Goal: Information Seeking & Learning: Learn about a topic

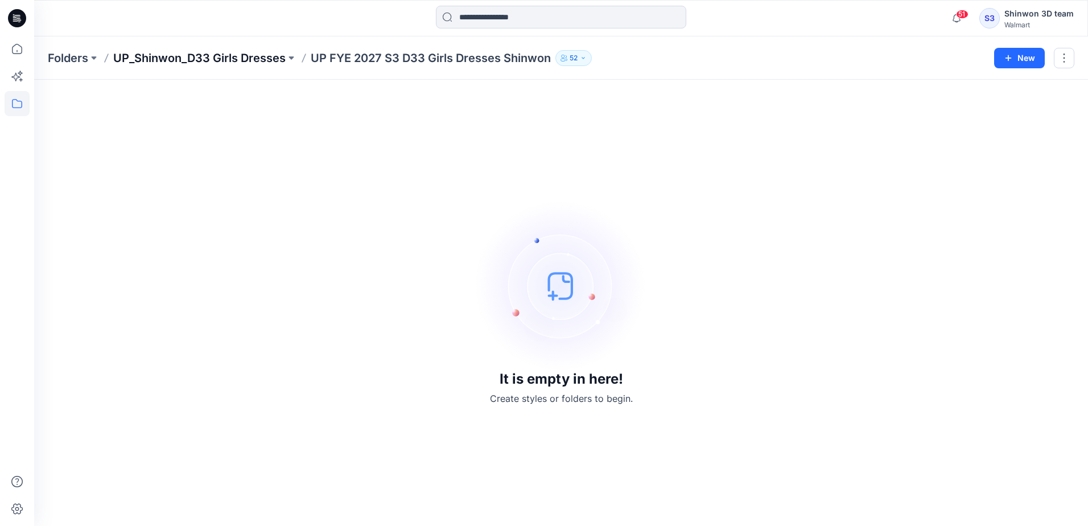
click at [224, 57] on p "UP_Shinwon_D33 Girls Dresses" at bounding box center [199, 58] width 172 height 16
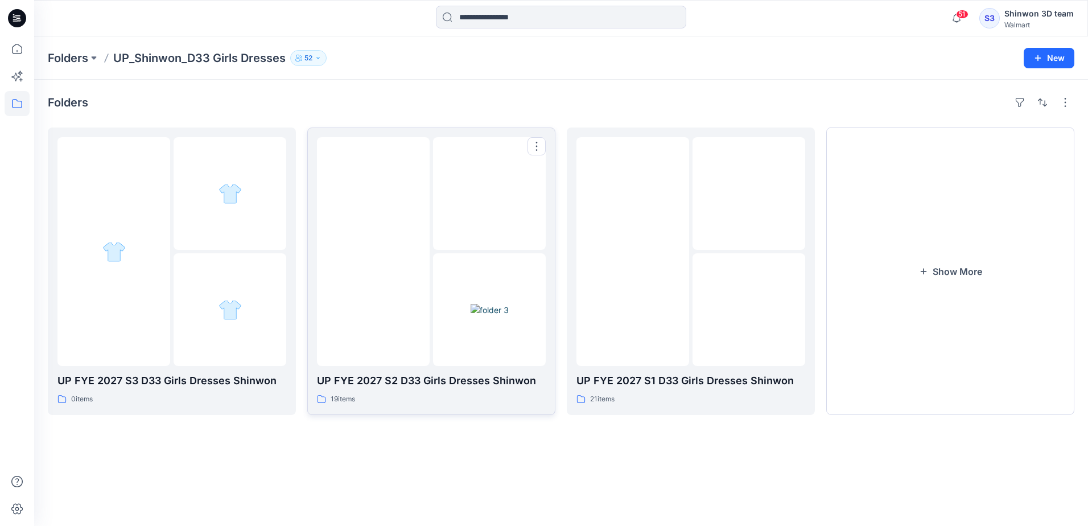
click at [410, 244] on div at bounding box center [373, 251] width 113 height 229
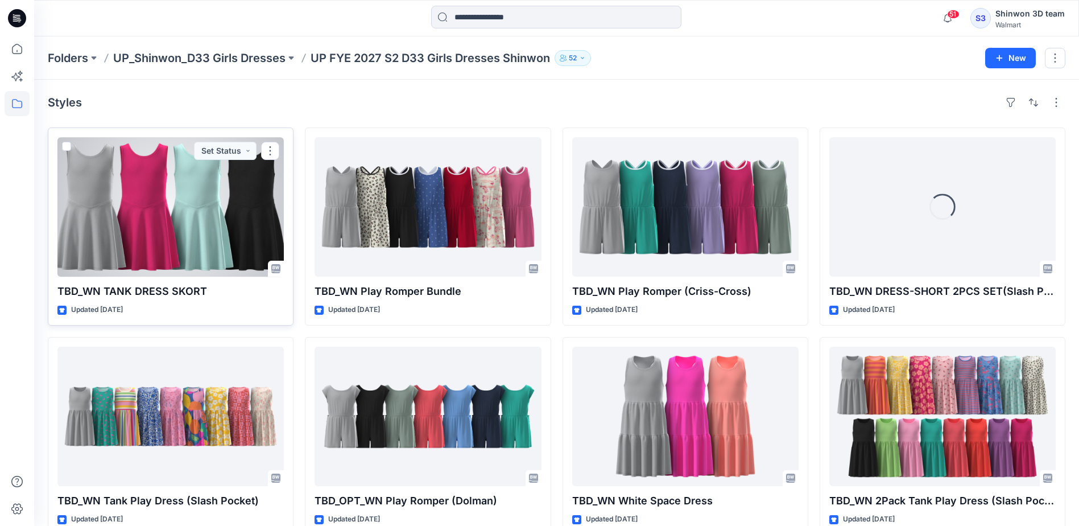
click at [247, 228] on div at bounding box center [170, 206] width 226 height 139
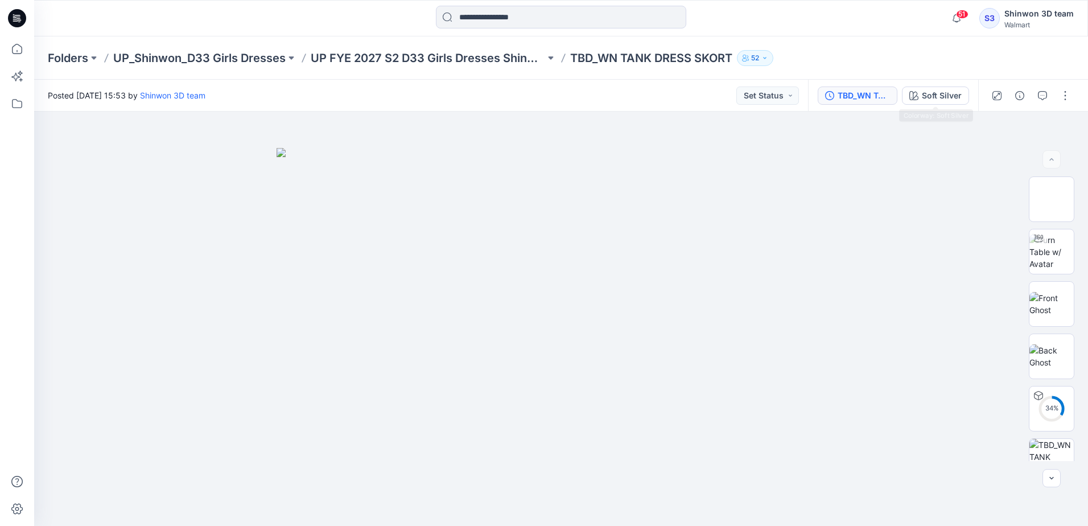
click at [862, 92] on div "TBD_WN TANK DRESS SKORT" at bounding box center [863, 95] width 52 height 13
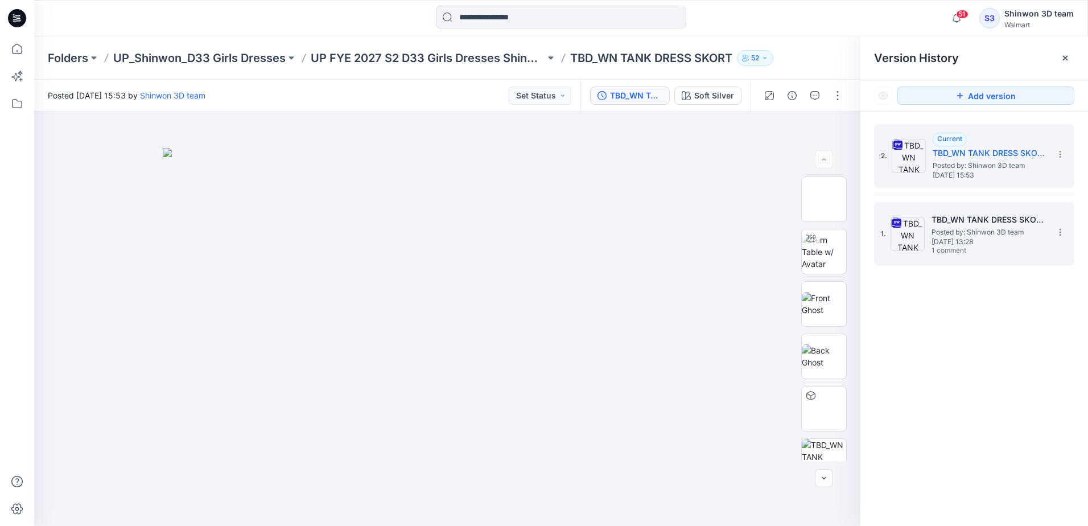
click at [981, 238] on span "[DATE] 13:28" at bounding box center [988, 242] width 114 height 8
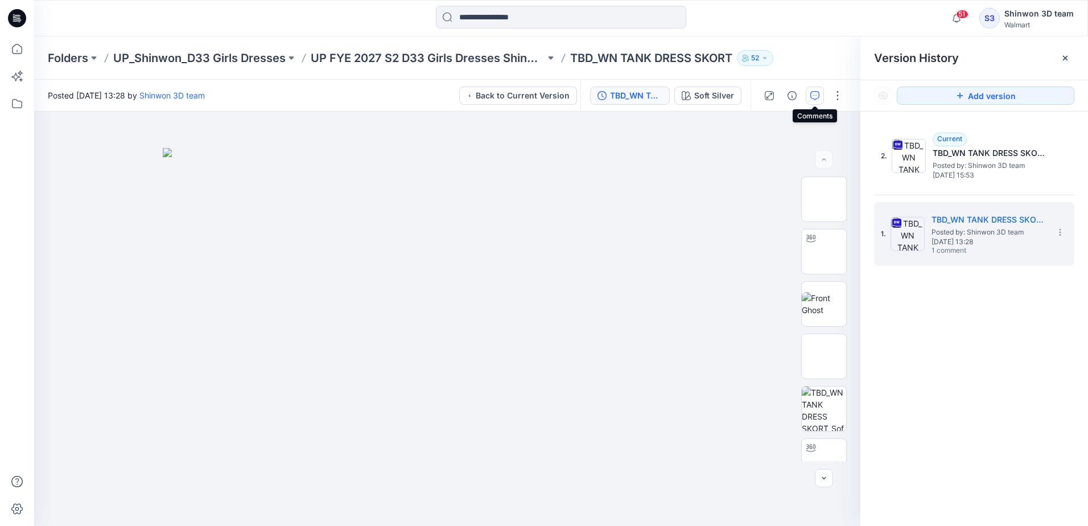
click at [822, 97] on button "button" at bounding box center [814, 95] width 18 height 18
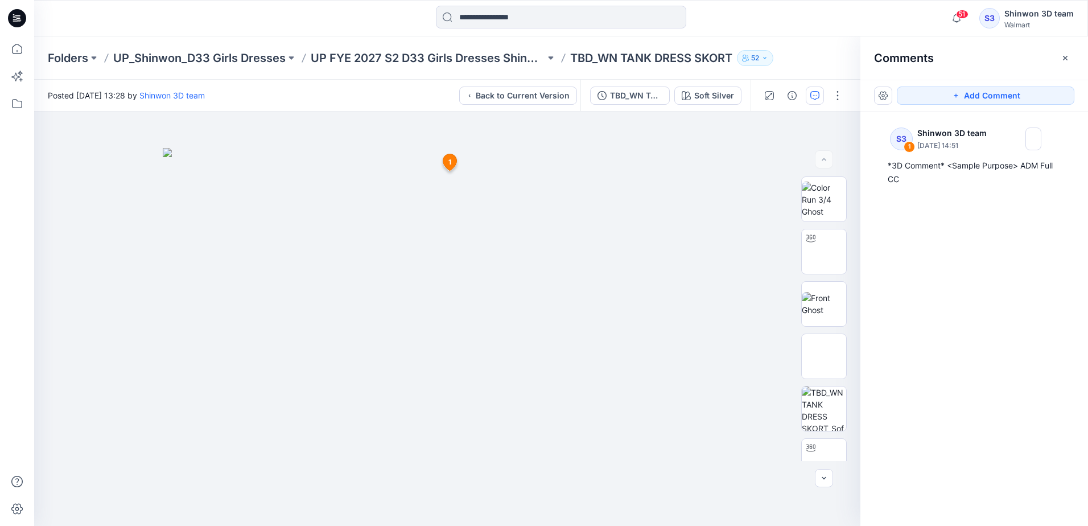
drag, startPoint x: 1002, startPoint y: 416, endPoint x: 1036, endPoint y: 49, distance: 369.0
click at [1002, 412] on div "S3 1 Shinwon 3D team [DATE] 14:51 *3D Comment* <Sample Purpose> ADM Full CC" at bounding box center [974, 297] width 228 height 372
